Goal: Task Accomplishment & Management: Manage account settings

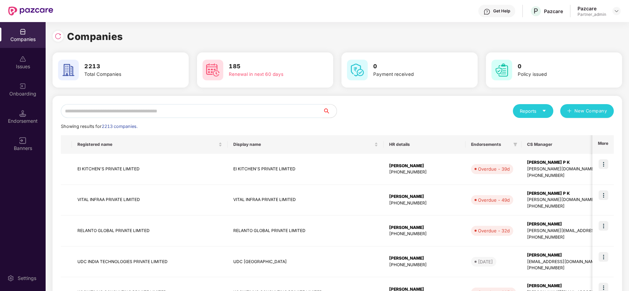
click at [29, 115] on div "Endorsement" at bounding box center [23, 117] width 46 height 26
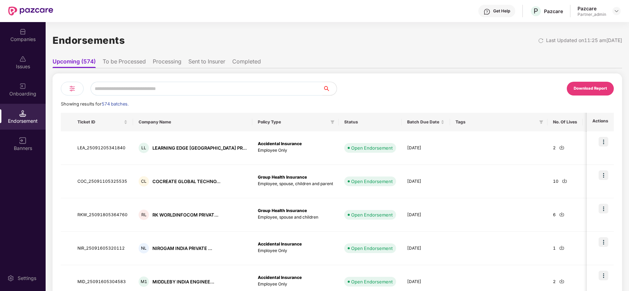
click at [75, 88] on img at bounding box center [72, 89] width 8 height 8
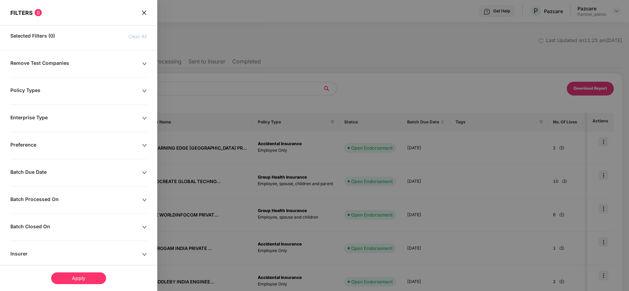
click at [42, 175] on div "Batch Due Date" at bounding box center [76, 173] width 132 height 8
click at [142, 14] on icon "close" at bounding box center [144, 12] width 4 height 4
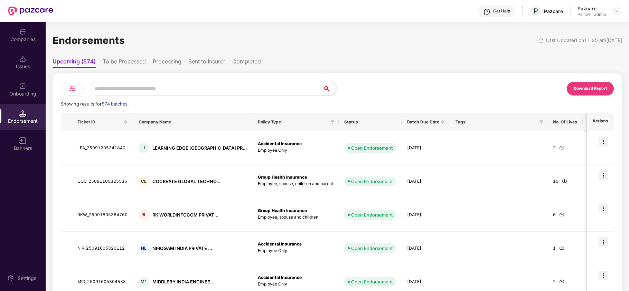
click at [33, 39] on div "Companies" at bounding box center [23, 39] width 46 height 7
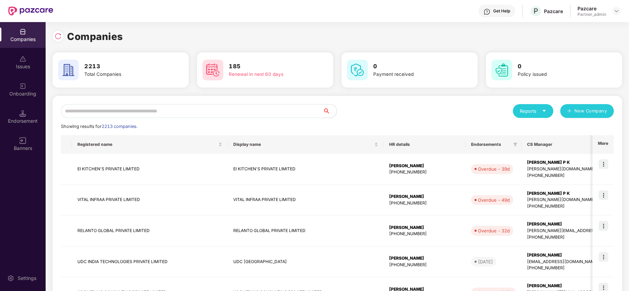
click at [123, 107] on input "text" at bounding box center [192, 111] width 262 height 14
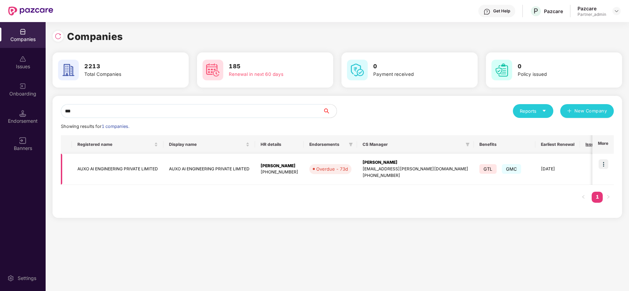
type input "***"
click at [105, 173] on td "AUXO AI ENGINEERING PRIVATE LIMITED" at bounding box center [118, 169] width 92 height 31
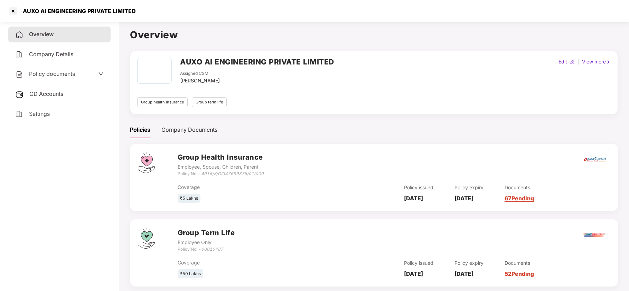
click at [33, 73] on span "Policy documents" at bounding box center [52, 73] width 46 height 7
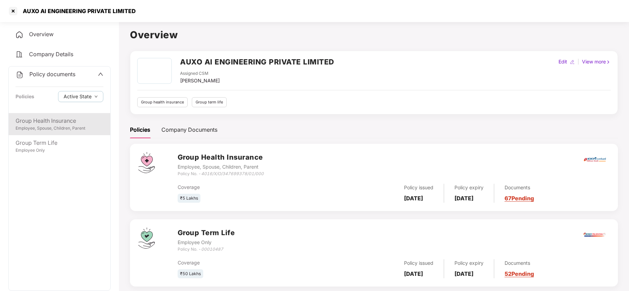
click at [41, 123] on div "Group Health Insurance" at bounding box center [60, 121] width 88 height 9
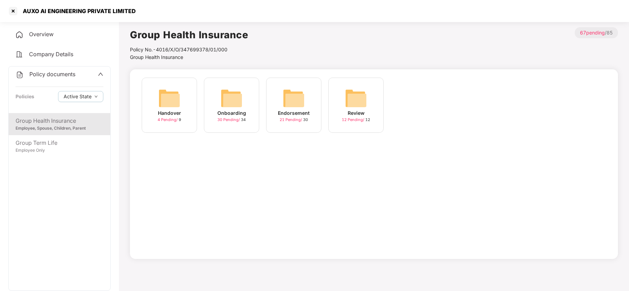
click at [291, 106] on img at bounding box center [293, 98] width 22 height 22
click at [280, 103] on div "August-2025 21 Pending / 30" at bounding box center [293, 105] width 55 height 55
click at [311, 100] on div "12-Aug-2025 20:53:39 7 Pending / 10" at bounding box center [293, 105] width 55 height 55
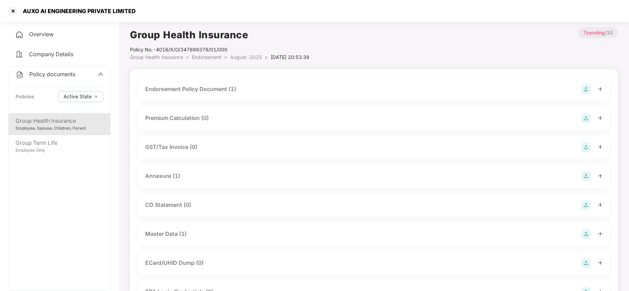
click at [184, 237] on div "Master Data (1)" at bounding box center [165, 234] width 41 height 9
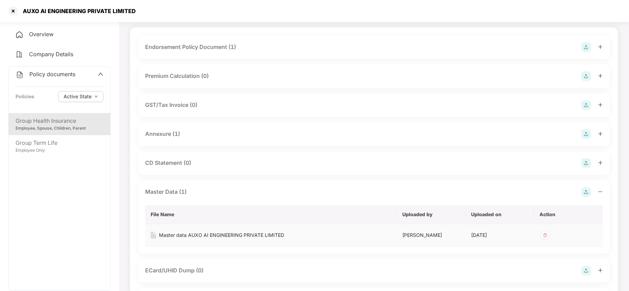
scroll to position [55, 0]
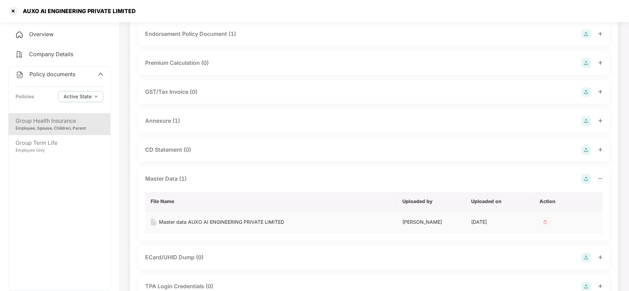
click at [194, 222] on div "Master data AUXO AI ENGINEERING PRIVATE LIMITED" at bounding box center [221, 223] width 125 height 8
click at [47, 73] on span "Policy documents" at bounding box center [52, 74] width 46 height 7
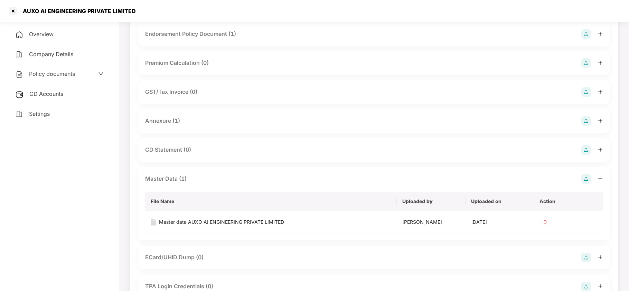
click at [49, 95] on span "CD Accounts" at bounding box center [46, 93] width 34 height 7
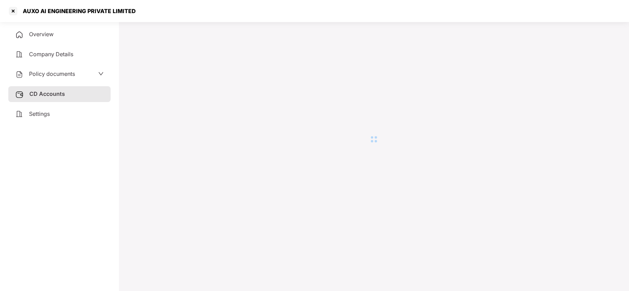
scroll to position [19, 0]
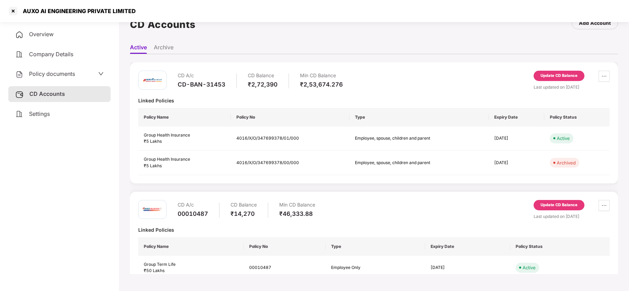
click at [267, 83] on div "₹2,72,390" at bounding box center [263, 85] width 30 height 8
copy div "2,72,390"
click at [64, 72] on span "Policy documents" at bounding box center [52, 73] width 46 height 7
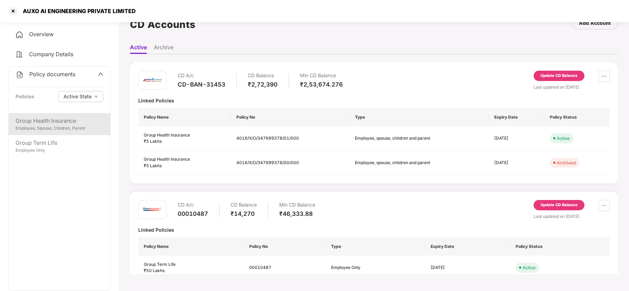
click at [59, 115] on div "Group Health Insurance Employee, Spouse, Children, Parent" at bounding box center [60, 124] width 102 height 22
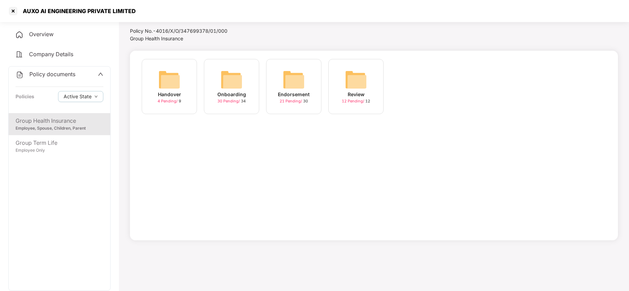
click at [290, 92] on div "Endorsement" at bounding box center [294, 95] width 32 height 8
click at [288, 87] on img at bounding box center [293, 80] width 22 height 22
click at [238, 82] on img at bounding box center [231, 80] width 22 height 22
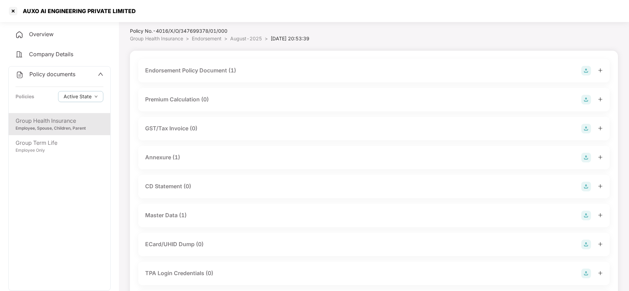
scroll to position [55, 0]
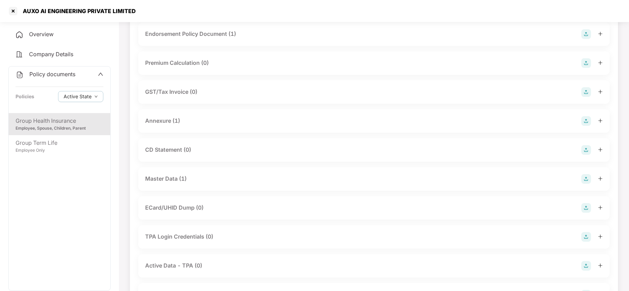
click at [185, 180] on div "Master Data (1)" at bounding box center [165, 179] width 41 height 9
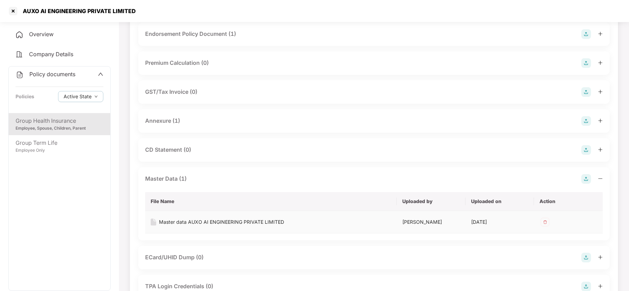
click at [542, 224] on img at bounding box center [544, 222] width 11 height 11
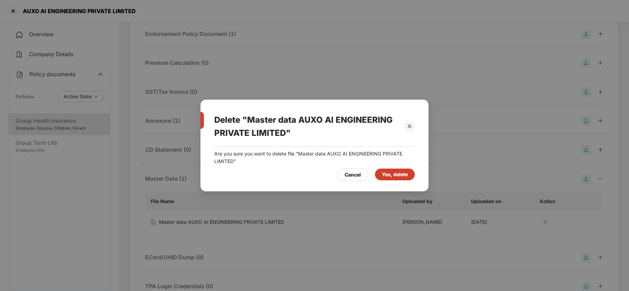
click at [394, 176] on div "Yes, delete" at bounding box center [395, 175] width 26 height 8
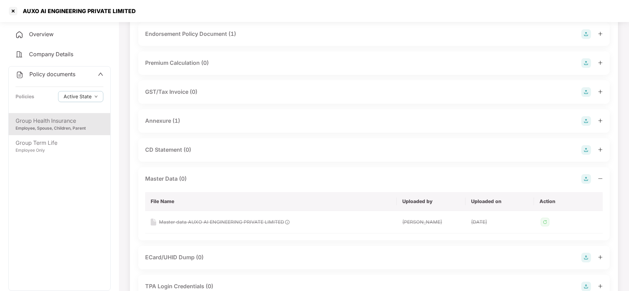
click at [586, 180] on img at bounding box center [586, 179] width 10 height 10
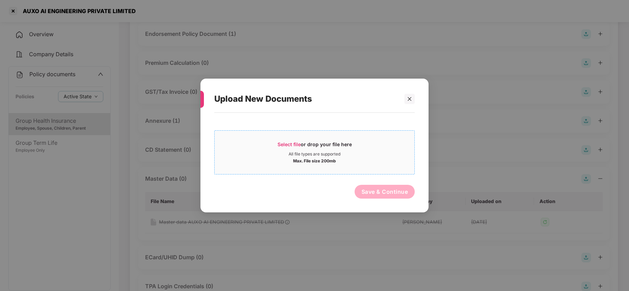
click at [293, 144] on span "Select file" at bounding box center [288, 145] width 23 height 6
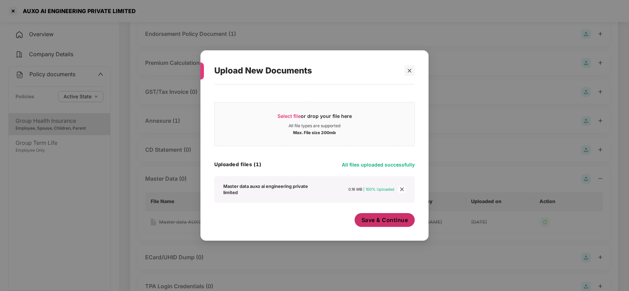
click at [376, 226] on button "Save & Continue" at bounding box center [384, 220] width 60 height 14
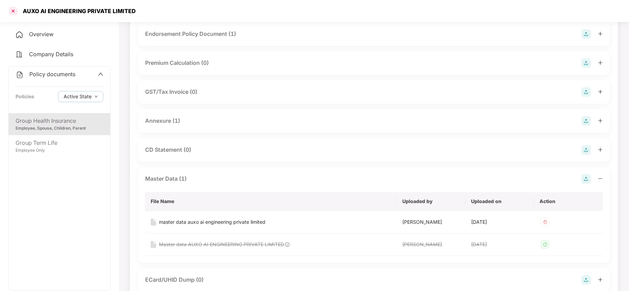
click at [17, 10] on div at bounding box center [13, 11] width 11 height 11
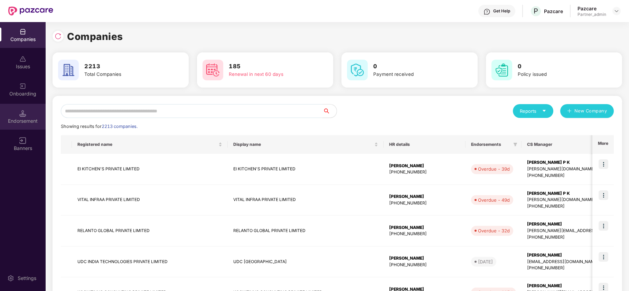
click at [35, 114] on div "Endorsement" at bounding box center [23, 117] width 46 height 26
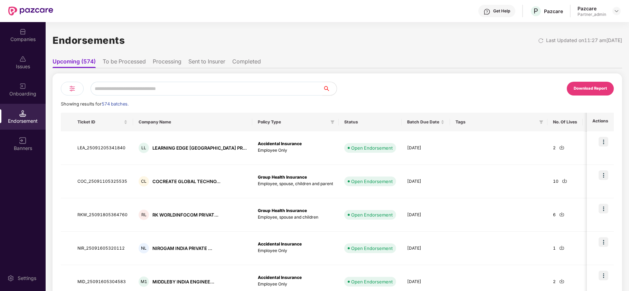
click at [75, 94] on div at bounding box center [72, 89] width 23 height 14
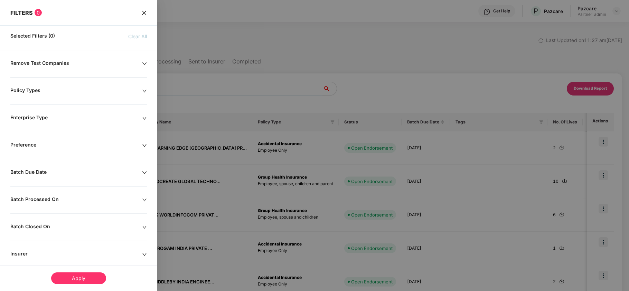
click at [58, 199] on div "Batch Processed On" at bounding box center [76, 201] width 132 height 8
click at [67, 224] on div at bounding box center [42, 222] width 56 height 8
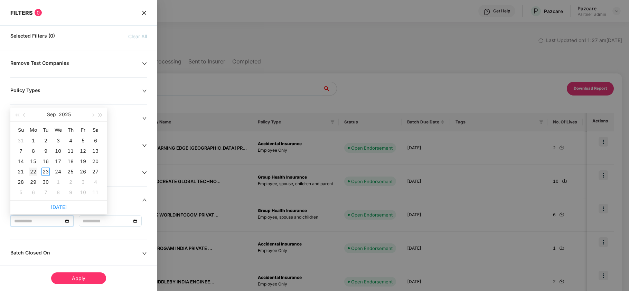
type input "**********"
click at [32, 170] on div "22" at bounding box center [33, 172] width 8 height 8
type input "**********"
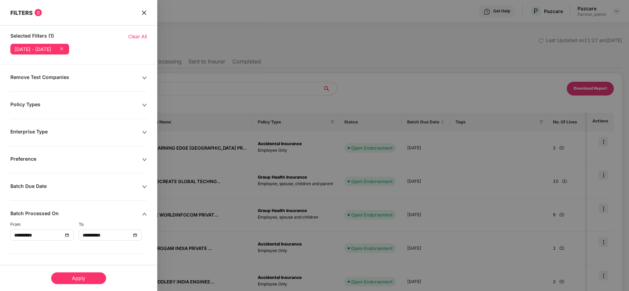
click at [82, 274] on div "Apply" at bounding box center [78, 279] width 55 height 12
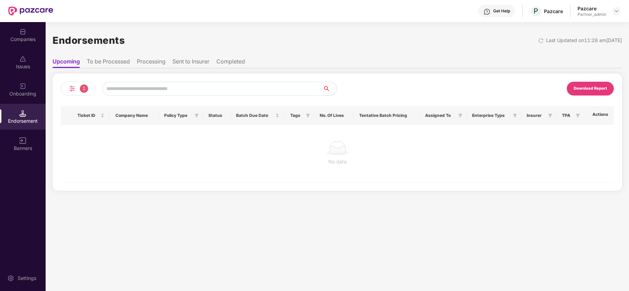
click at [115, 55] on ul "Upcoming To be Processed Processing Sent to Insurer Completed" at bounding box center [336, 62] width 569 height 14
click at [115, 59] on li "To be Processed" at bounding box center [108, 63] width 43 height 10
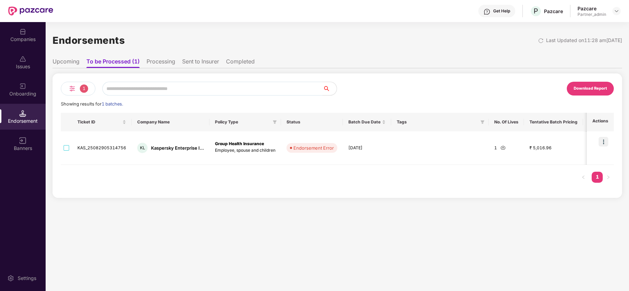
click at [157, 63] on li "Processing" at bounding box center [160, 63] width 29 height 10
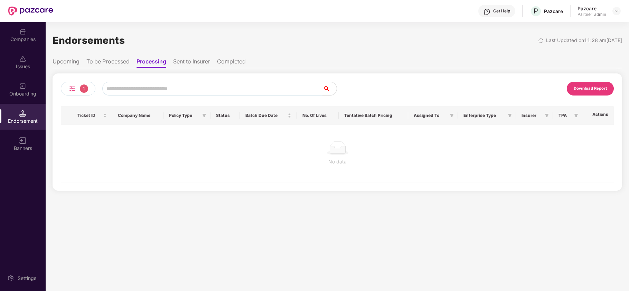
click at [200, 60] on li "Sent to Insurer" at bounding box center [191, 63] width 37 height 10
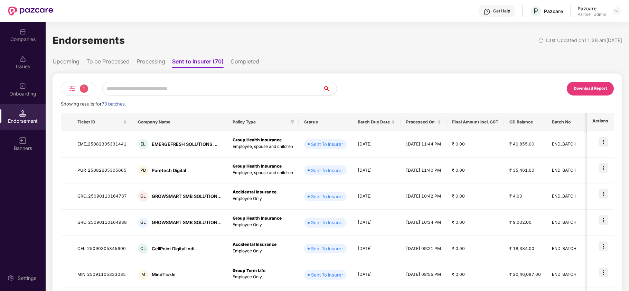
click at [577, 87] on div "Download Report" at bounding box center [589, 89] width 33 height 6
click at [599, 87] on div "Download Report" at bounding box center [589, 89] width 33 height 6
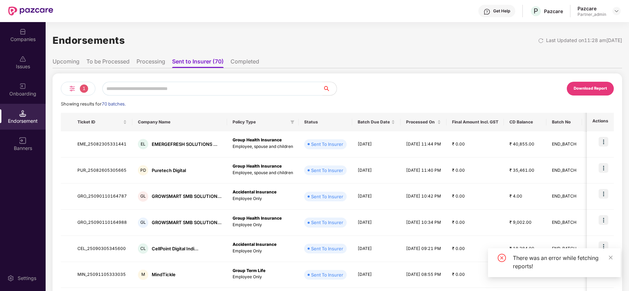
click at [599, 87] on div "Download Report" at bounding box center [589, 89] width 33 height 6
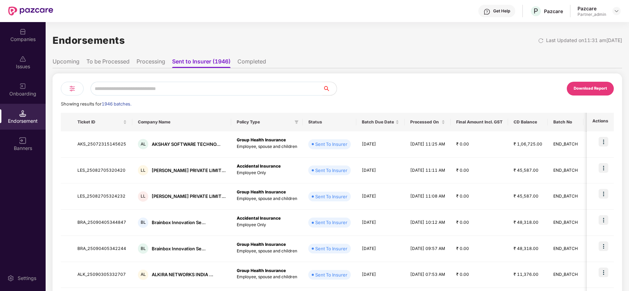
click at [76, 93] on div at bounding box center [72, 89] width 23 height 14
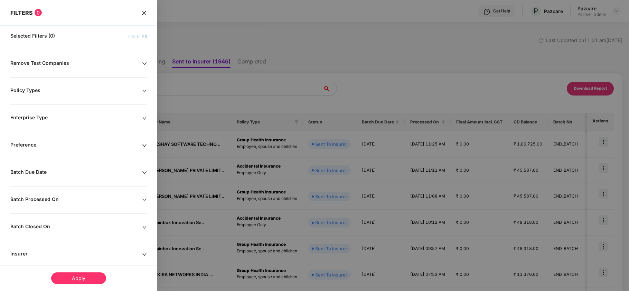
click at [42, 197] on div "Batch Processed On" at bounding box center [76, 201] width 132 height 8
click at [65, 221] on div at bounding box center [42, 222] width 56 height 8
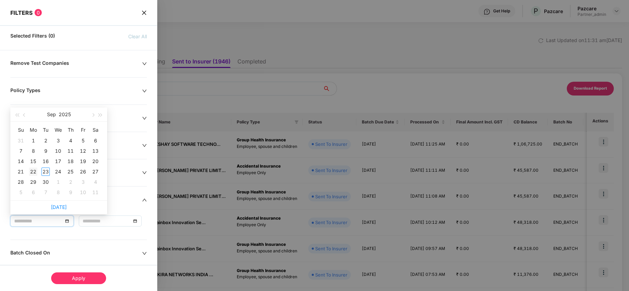
type input "**********"
click at [35, 173] on div "22" at bounding box center [33, 172] width 8 height 8
type input "**********"
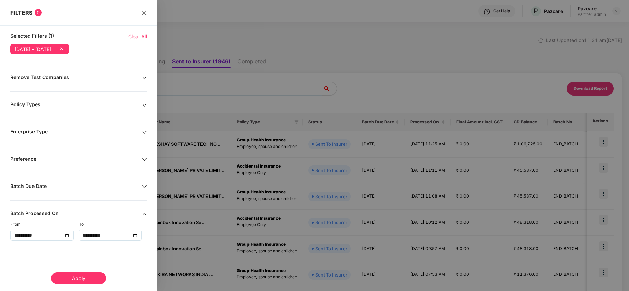
click at [75, 280] on div "Apply" at bounding box center [78, 279] width 55 height 12
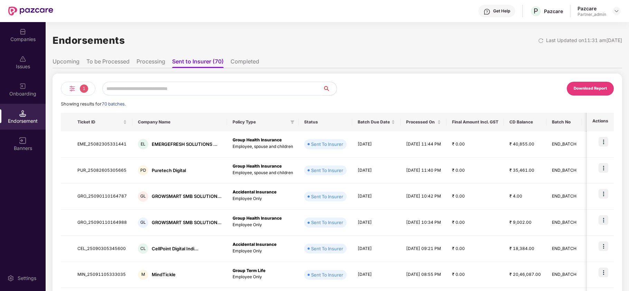
click at [585, 90] on div "Download Report" at bounding box center [589, 89] width 33 height 6
